Goal: Transaction & Acquisition: Purchase product/service

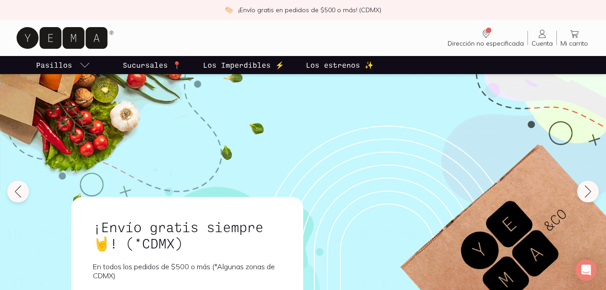
click at [147, 65] on p "Sucursales 📍" at bounding box center [152, 65] width 59 height 11
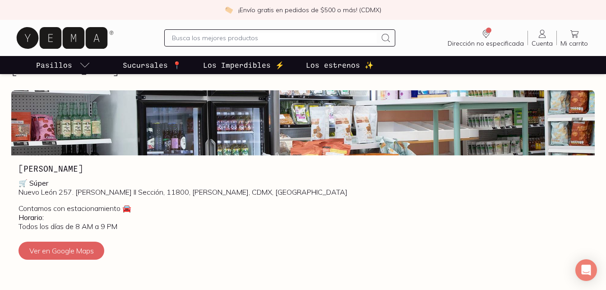
click at [131, 36] on div "Dirección no especificada Sin CP Estás viendo todo nuestro catálogo, algunos pr…" at bounding box center [302, 37] width 577 height 29
click at [326, 66] on p "Los estrenos ✨" at bounding box center [340, 65] width 68 height 11
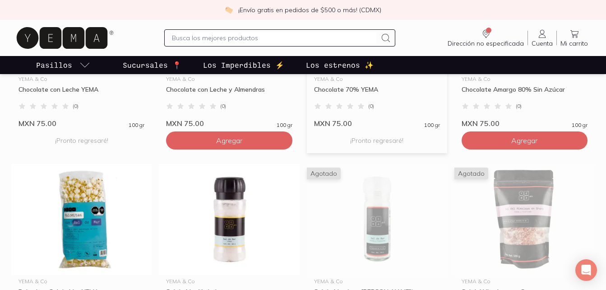
scroll to position [406, 0]
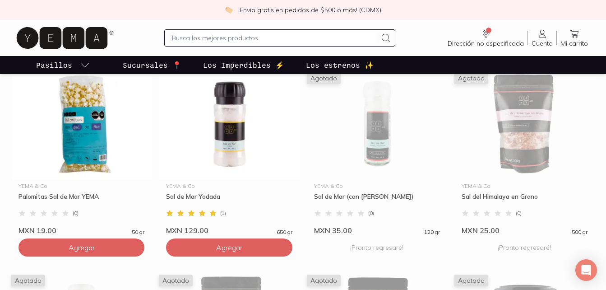
click at [210, 35] on input "text" at bounding box center [274, 37] width 205 height 11
type input "jabon liquido para manos"
